Goal: Information Seeking & Learning: Learn about a topic

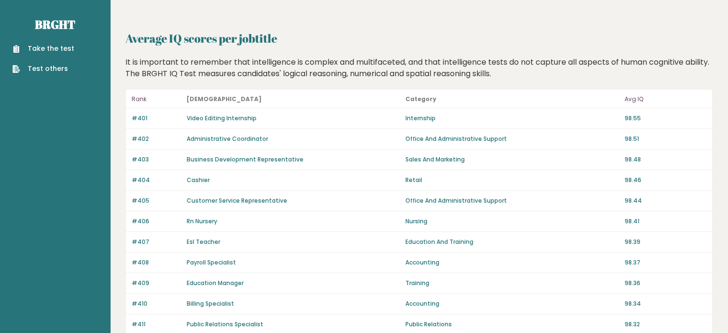
click at [141, 99] on p "Rank" at bounding box center [156, 98] width 49 height 11
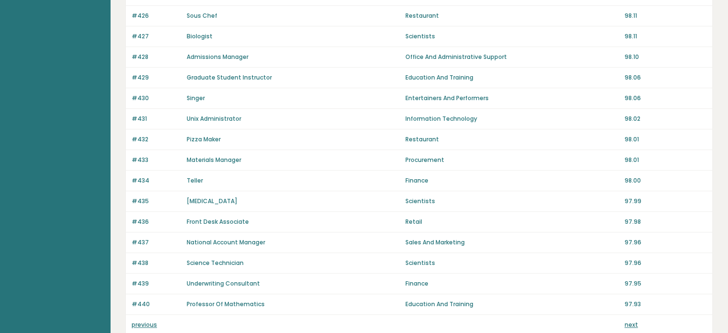
scroll to position [677, 0]
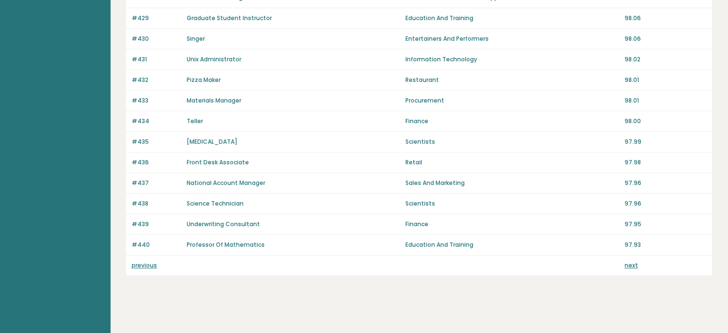
click at [630, 262] on link "next" at bounding box center [631, 265] width 13 height 8
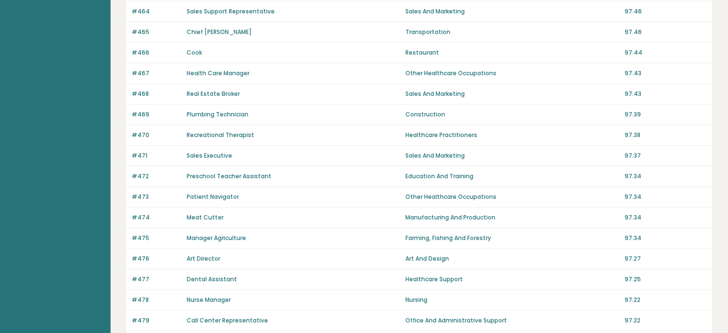
scroll to position [677, 0]
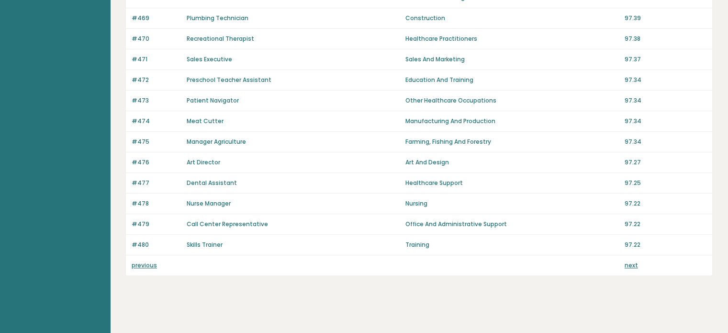
click at [635, 262] on link "next" at bounding box center [631, 265] width 13 height 8
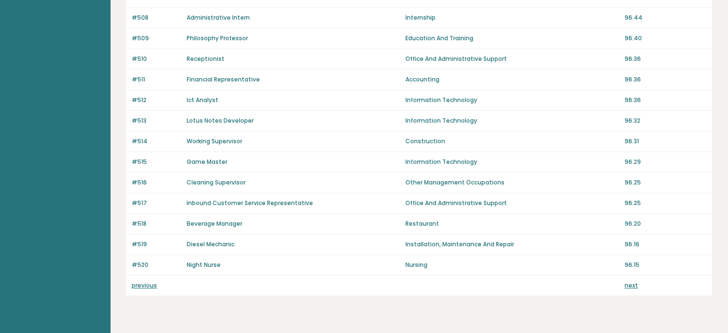
scroll to position [677, 0]
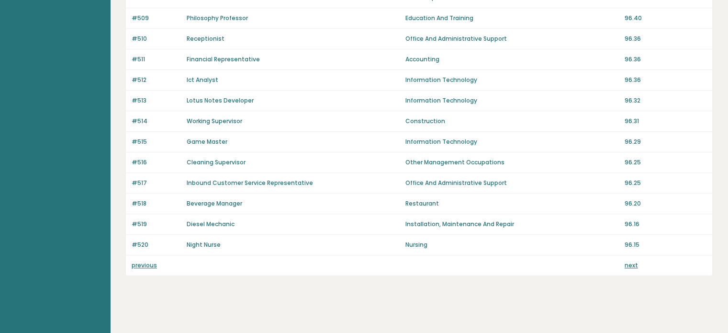
click at [148, 261] on link "previous" at bounding box center [144, 265] width 25 height 8
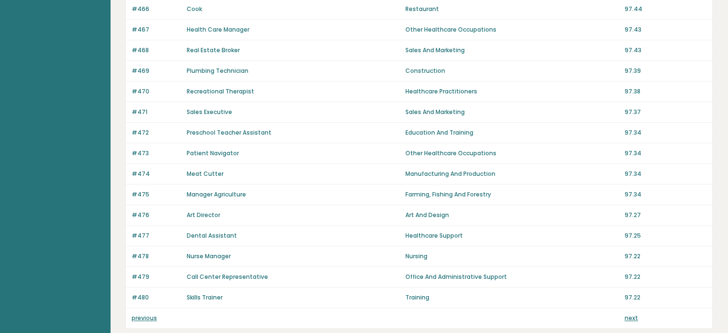
scroll to position [677, 0]
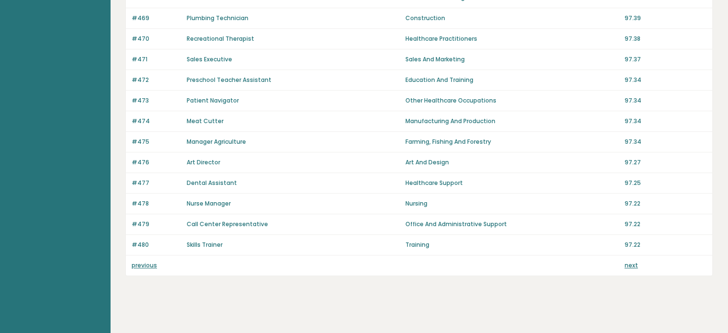
click at [148, 261] on link "previous" at bounding box center [144, 265] width 25 height 8
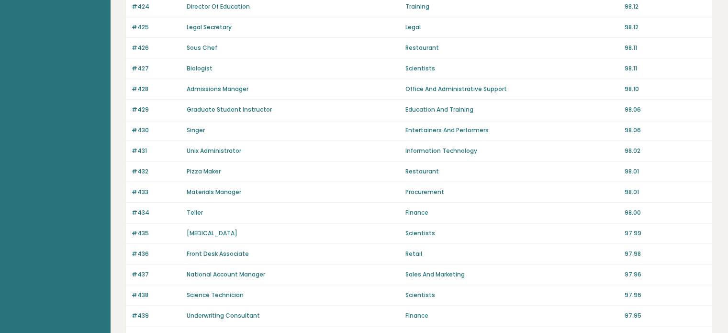
scroll to position [677, 0]
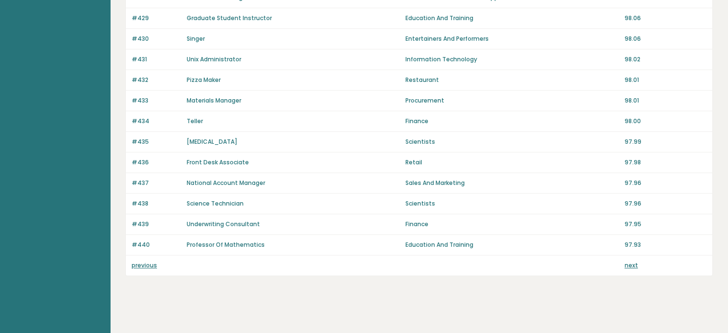
click at [135, 261] on link "previous" at bounding box center [144, 265] width 25 height 8
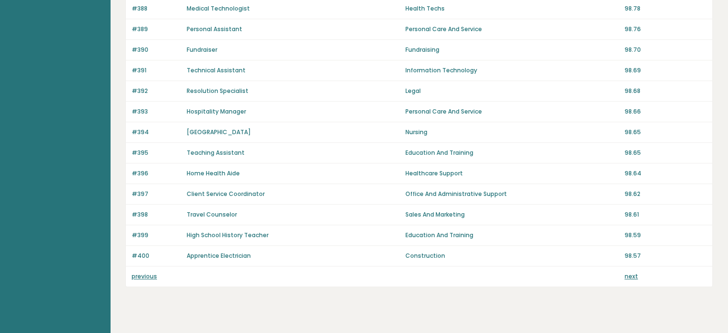
scroll to position [677, 0]
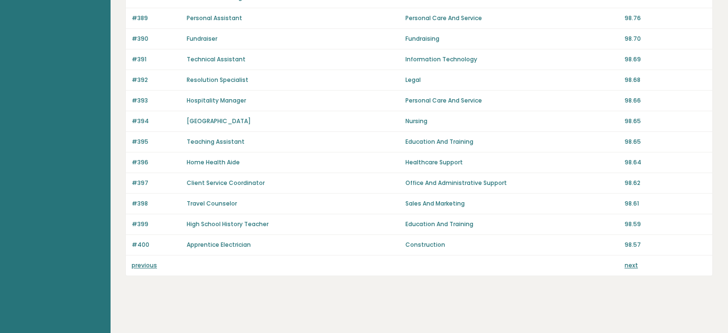
click at [135, 261] on link "previous" at bounding box center [144, 265] width 25 height 8
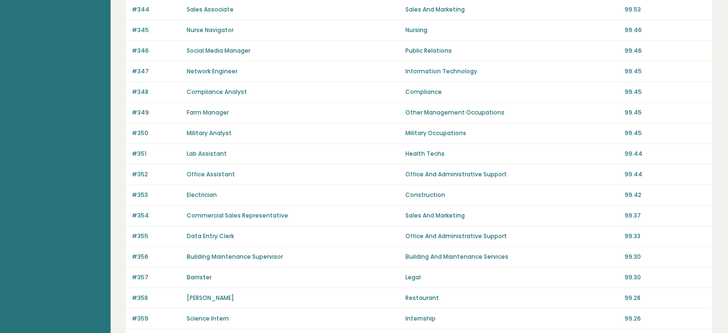
scroll to position [677, 0]
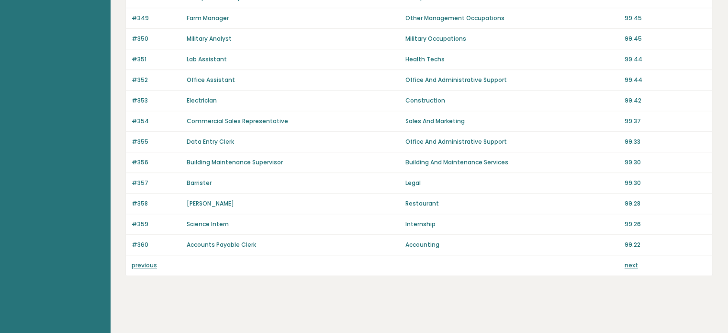
click at [135, 261] on link "previous" at bounding box center [144, 265] width 25 height 8
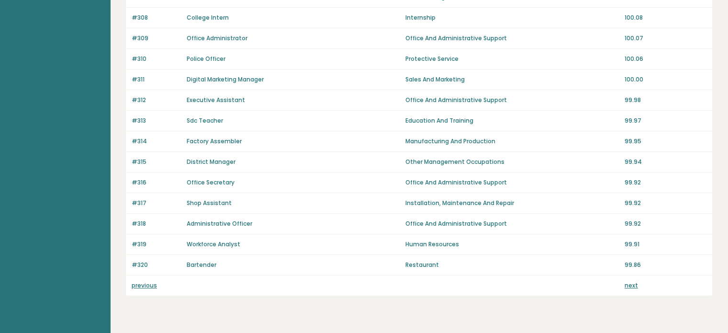
scroll to position [677, 0]
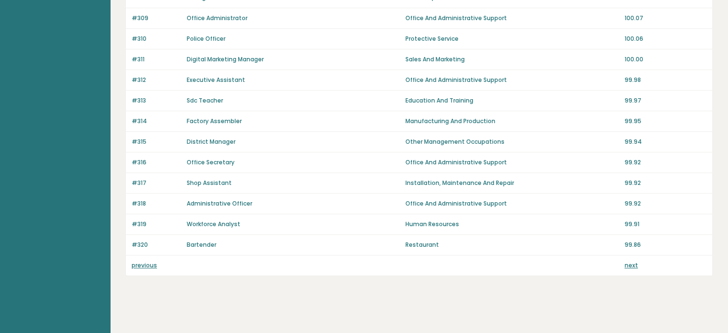
click at [135, 261] on link "previous" at bounding box center [144, 265] width 25 height 8
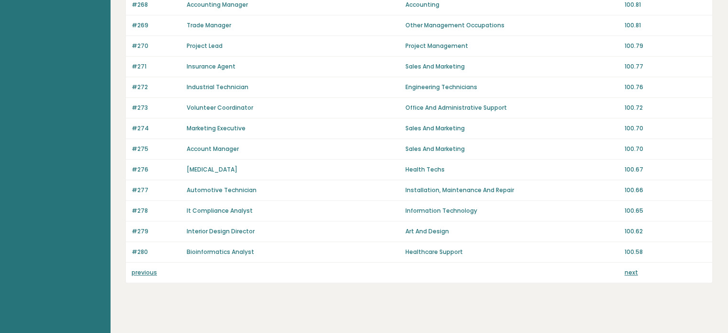
scroll to position [677, 0]
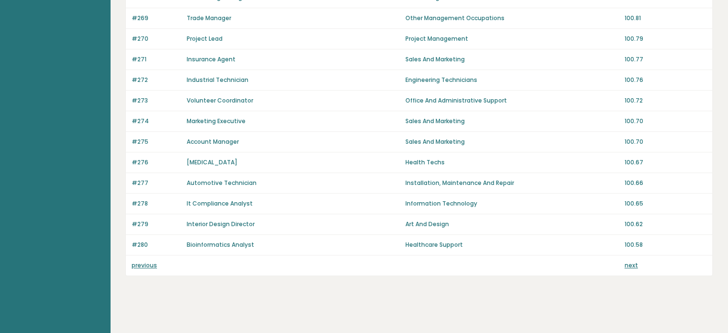
click at [135, 261] on link "previous" at bounding box center [144, 265] width 25 height 8
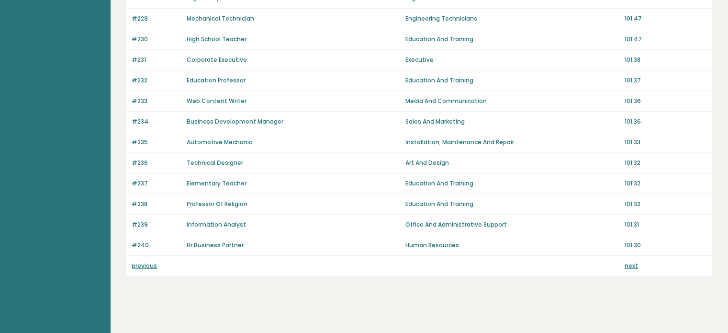
scroll to position [677, 0]
click at [135, 261] on link "previous" at bounding box center [144, 265] width 25 height 8
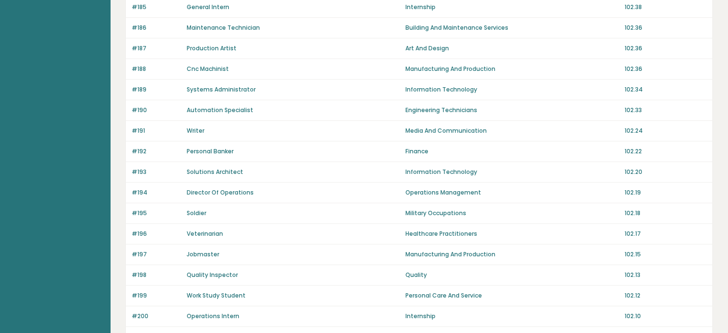
scroll to position [677, 0]
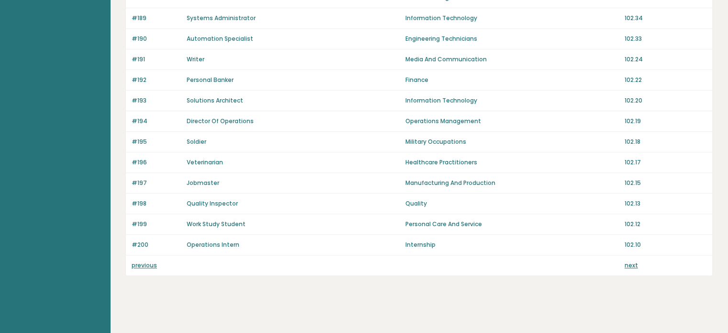
click at [140, 262] on link "previous" at bounding box center [144, 265] width 25 height 8
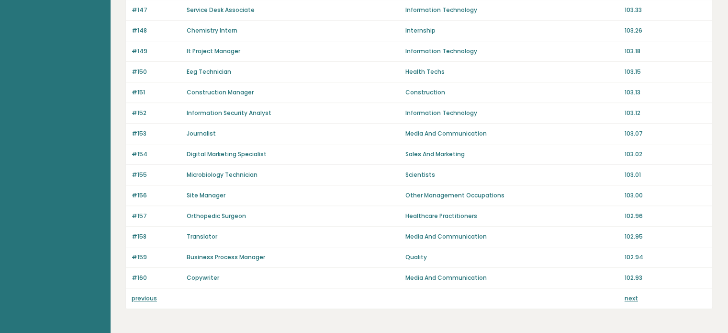
scroll to position [677, 0]
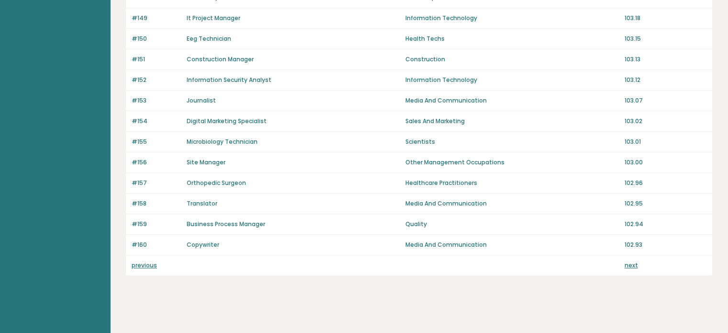
click at [138, 261] on link "previous" at bounding box center [144, 265] width 25 height 8
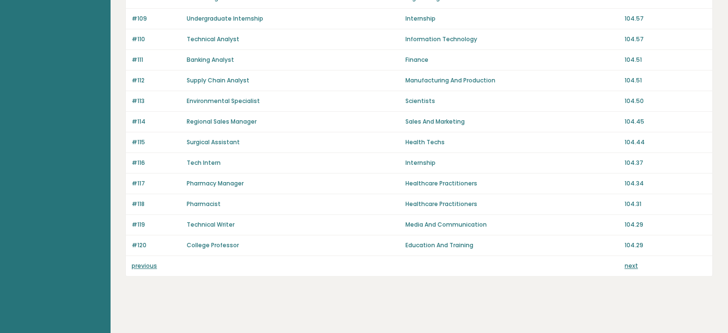
scroll to position [677, 0]
click at [138, 261] on link "previous" at bounding box center [144, 265] width 25 height 8
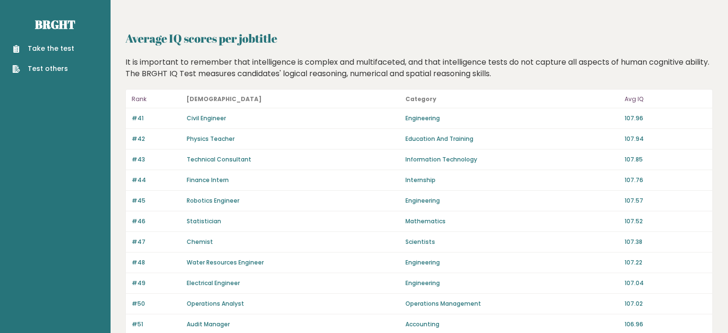
click at [138, 259] on p "#48" at bounding box center [156, 262] width 49 height 9
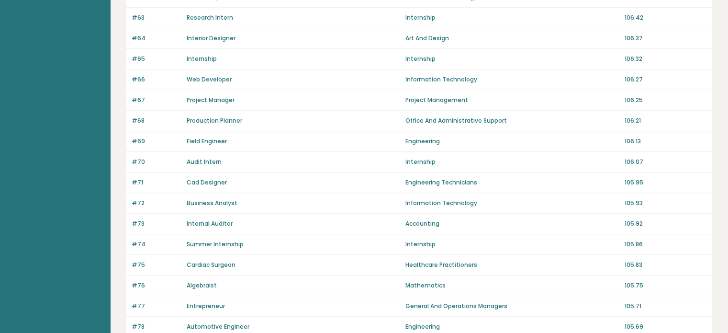
scroll to position [677, 0]
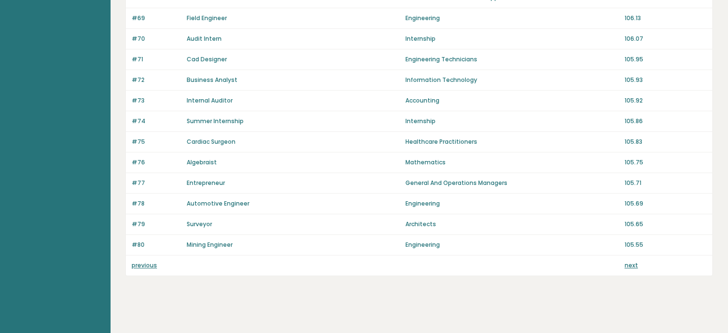
click at [629, 261] on link "next" at bounding box center [631, 265] width 13 height 8
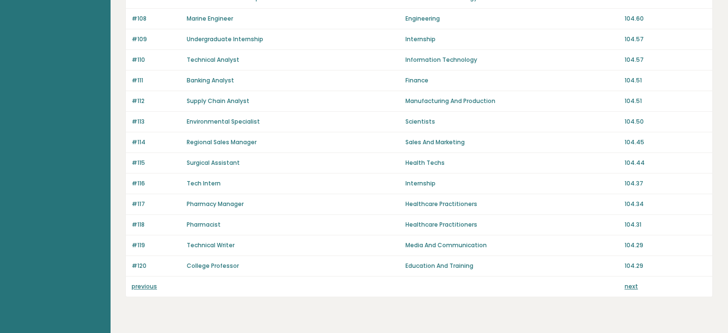
scroll to position [656, 0]
click at [155, 283] on link "previous" at bounding box center [144, 286] width 25 height 8
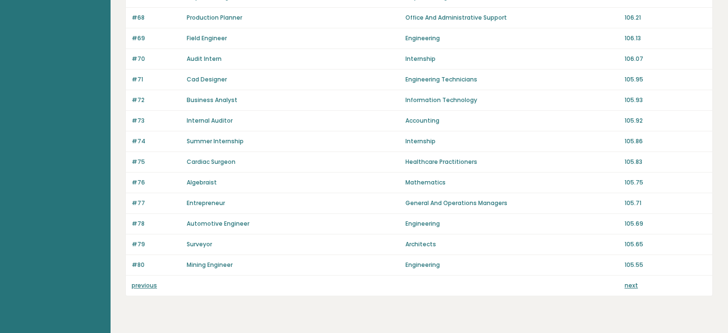
scroll to position [677, 0]
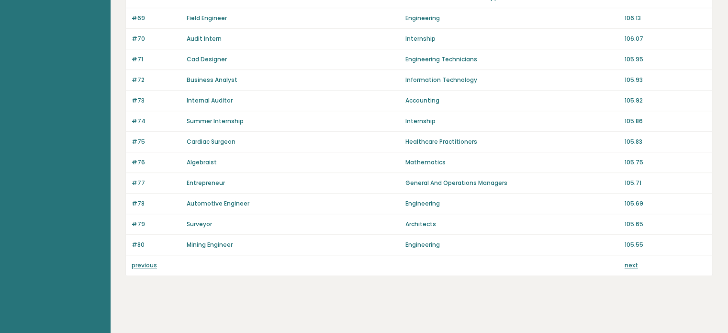
click at [153, 261] on link "previous" at bounding box center [144, 265] width 25 height 8
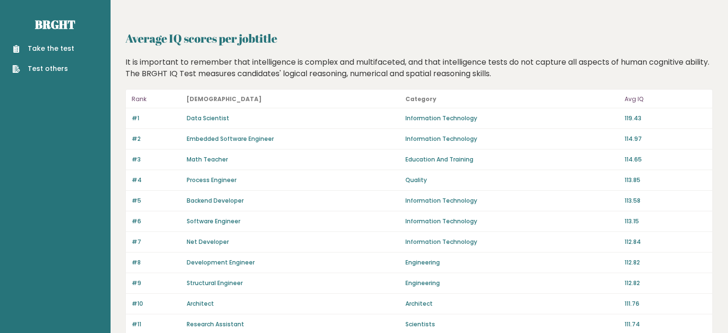
click at [45, 48] on link "Take the test" at bounding box center [43, 49] width 62 height 10
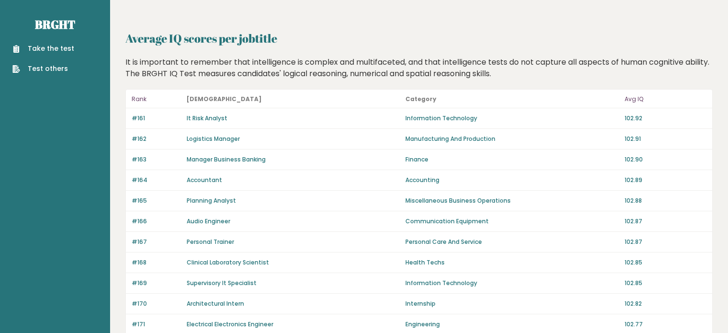
scroll to position [402, 0]
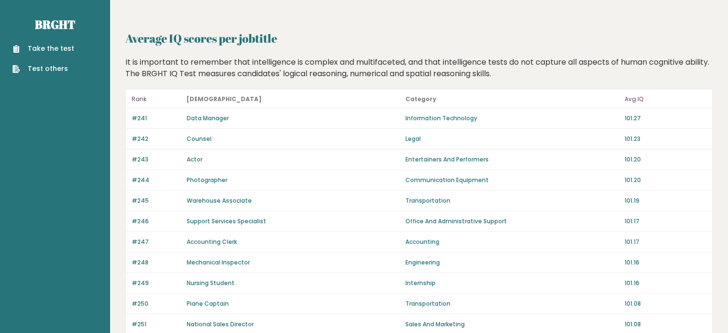
scroll to position [241, 0]
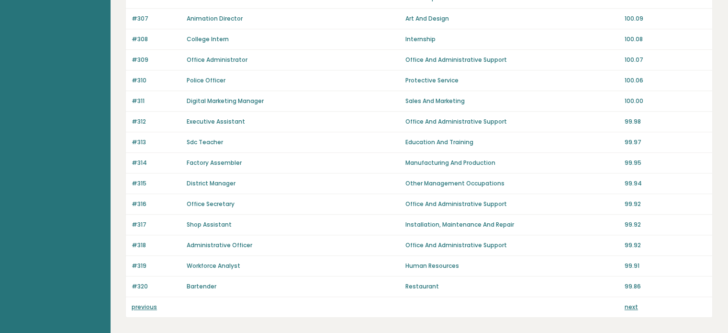
scroll to position [672, 0]
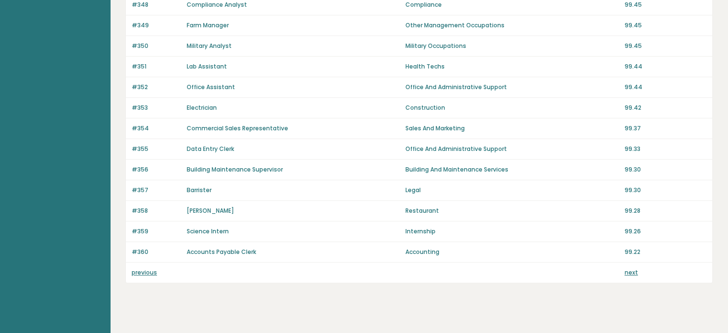
scroll to position [674, 0]
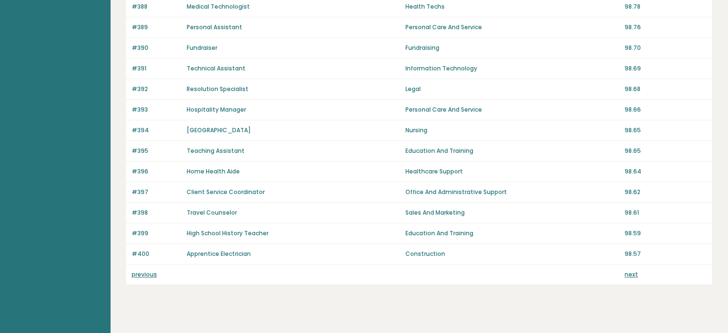
scroll to position [677, 0]
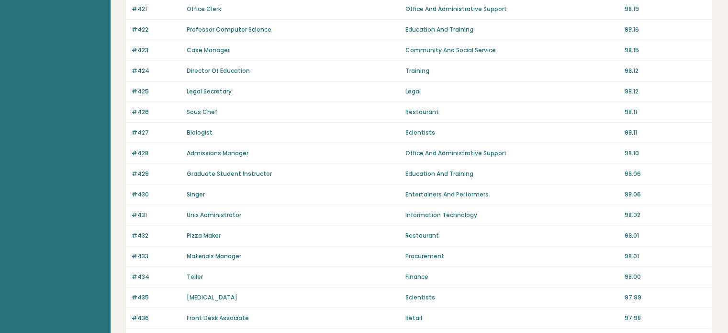
scroll to position [591, 0]
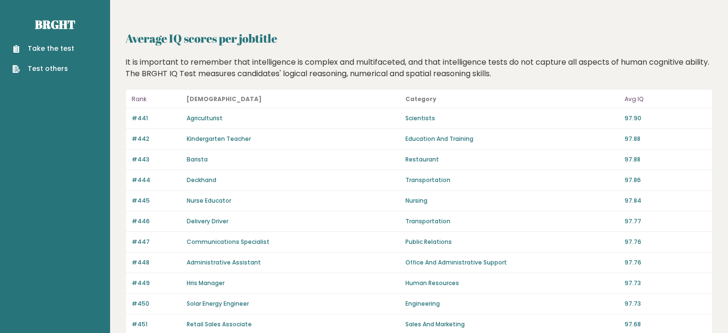
scroll to position [344, 0]
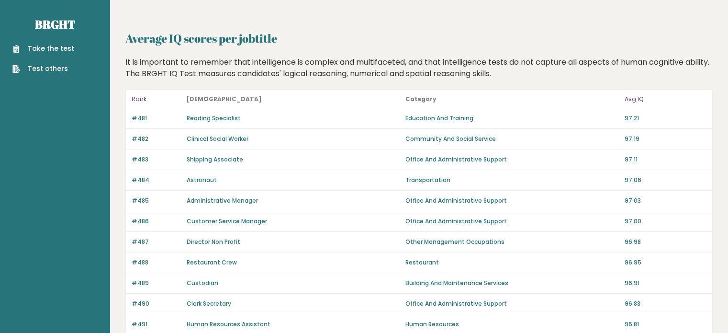
scroll to position [95, 0]
